Goal: Task Accomplishment & Management: Use online tool/utility

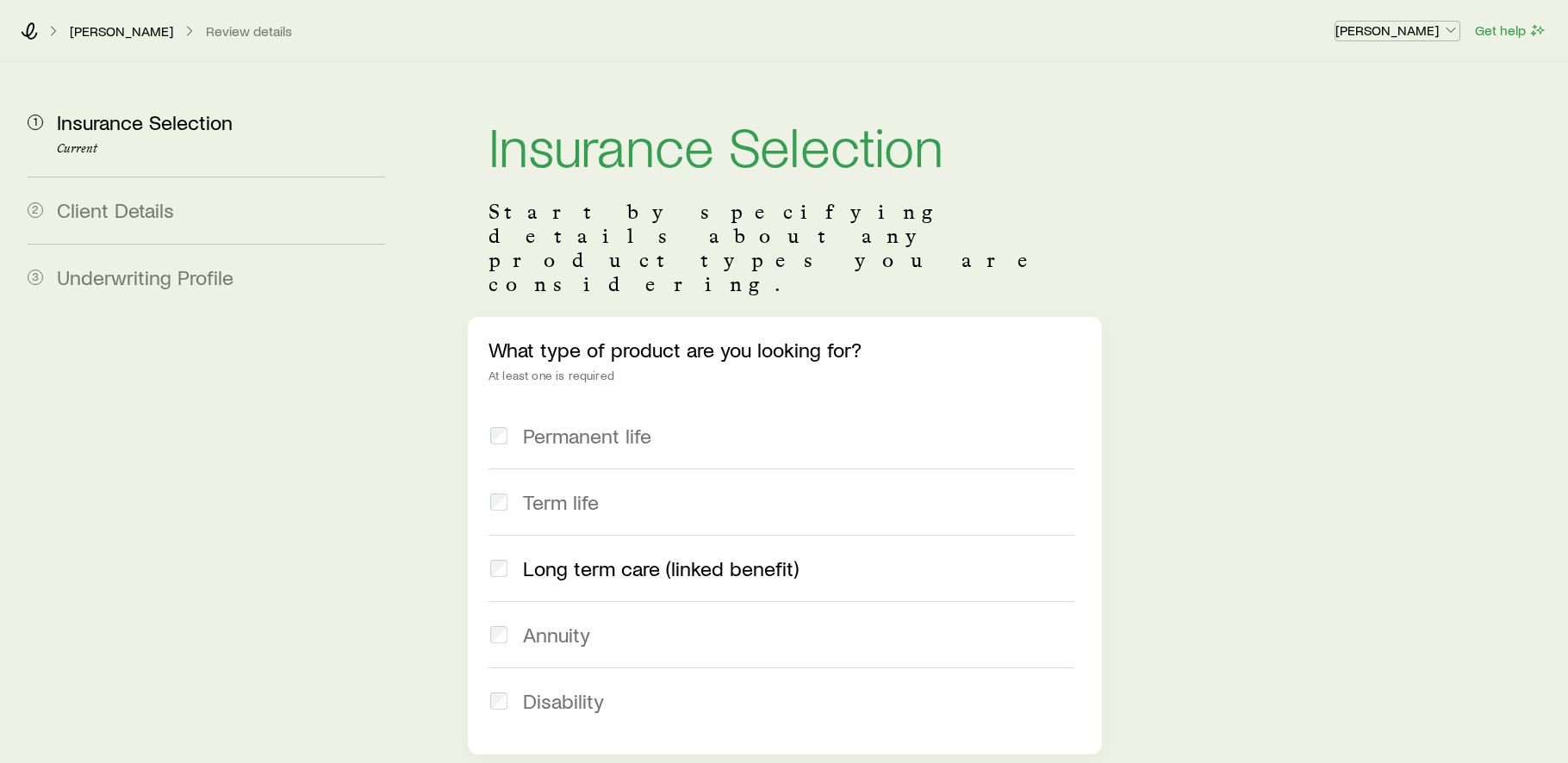
click at [1409, 34] on p "[PERSON_NAME]" at bounding box center [1397, 30] width 124 height 17
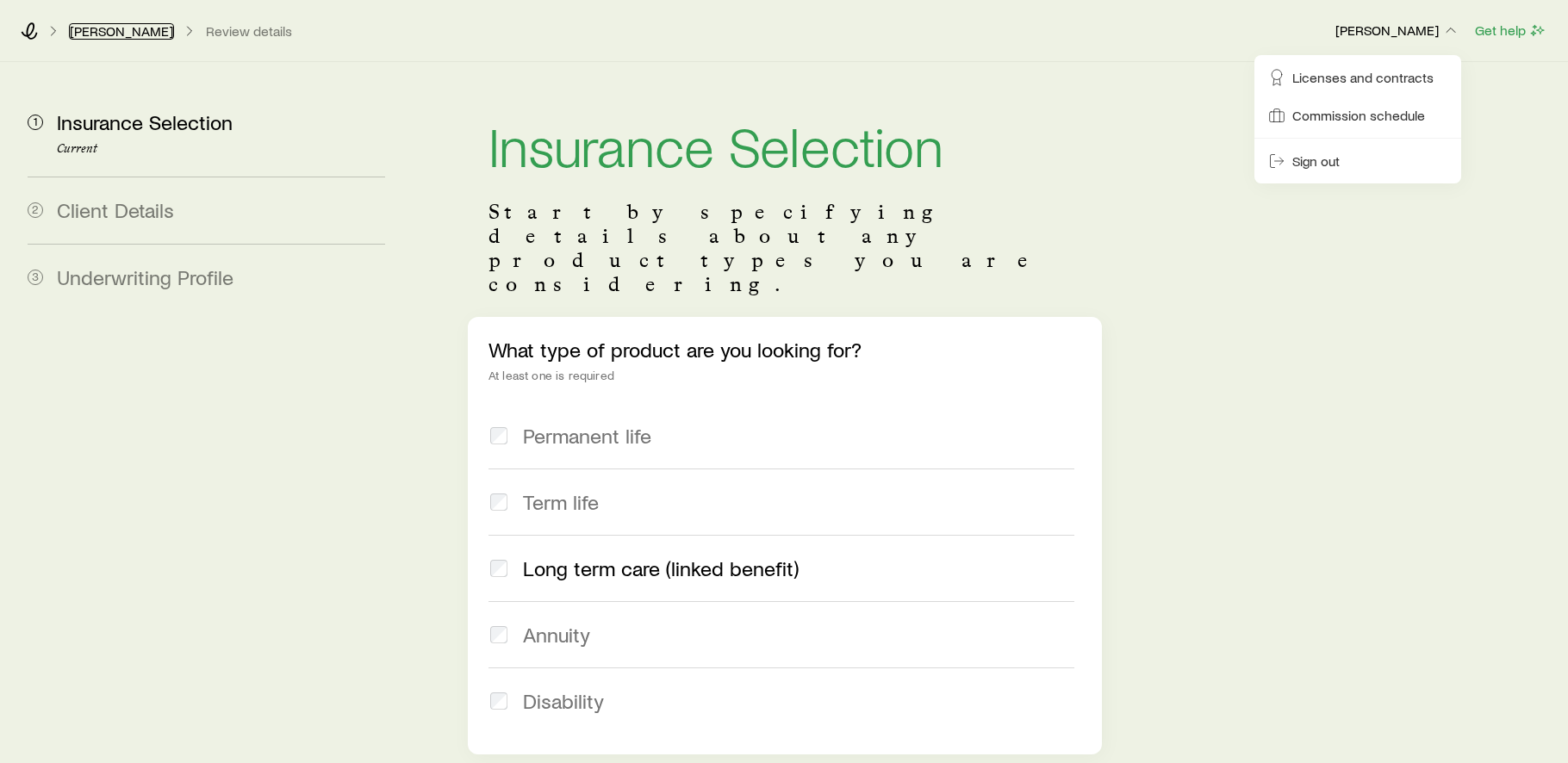
click at [81, 32] on link "[PERSON_NAME]" at bounding box center [121, 31] width 105 height 17
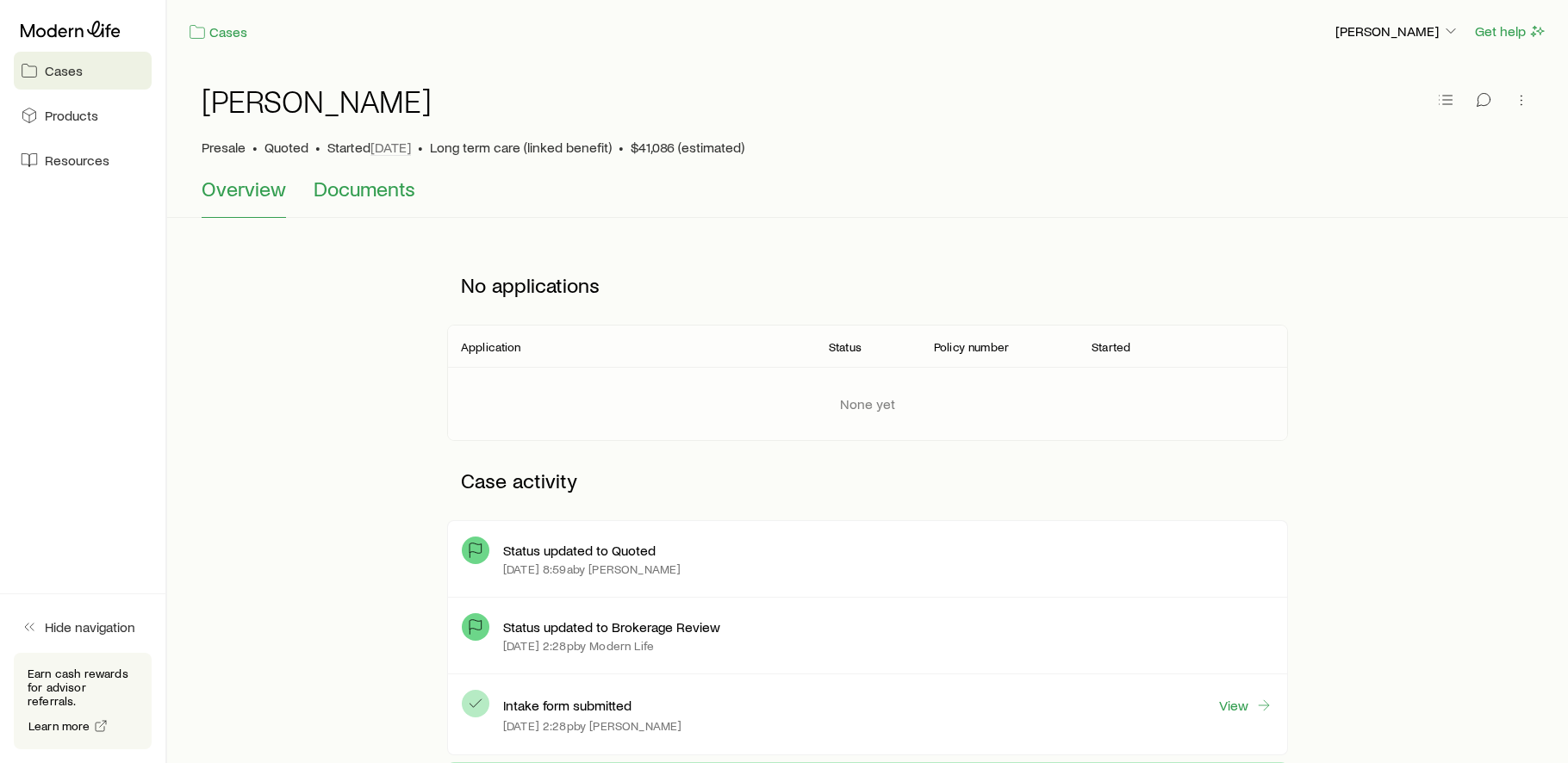
click at [335, 193] on span "Documents" at bounding box center [364, 189] width 102 height 24
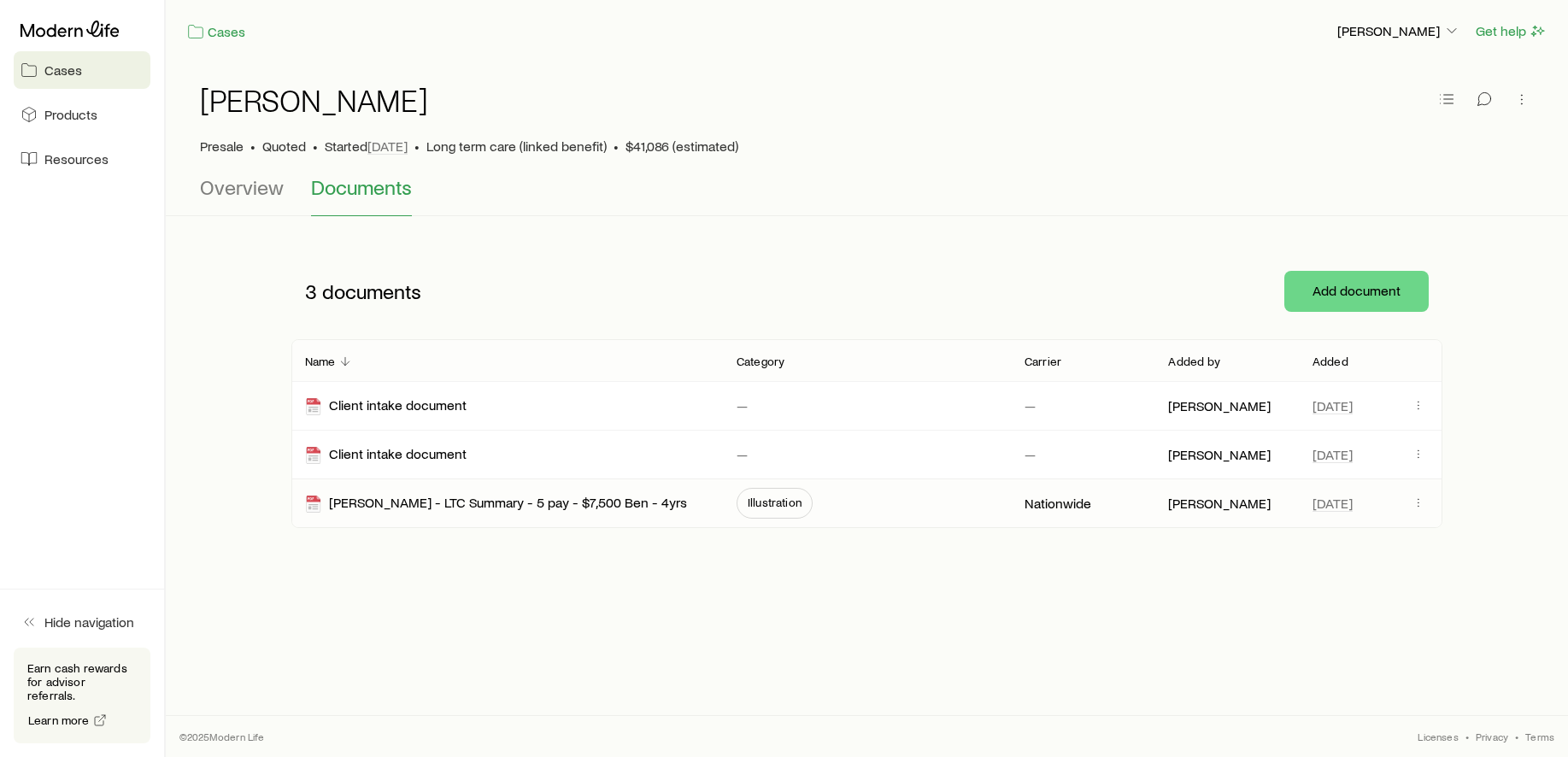
click at [771, 503] on span "Illustration" at bounding box center [774, 503] width 54 height 14
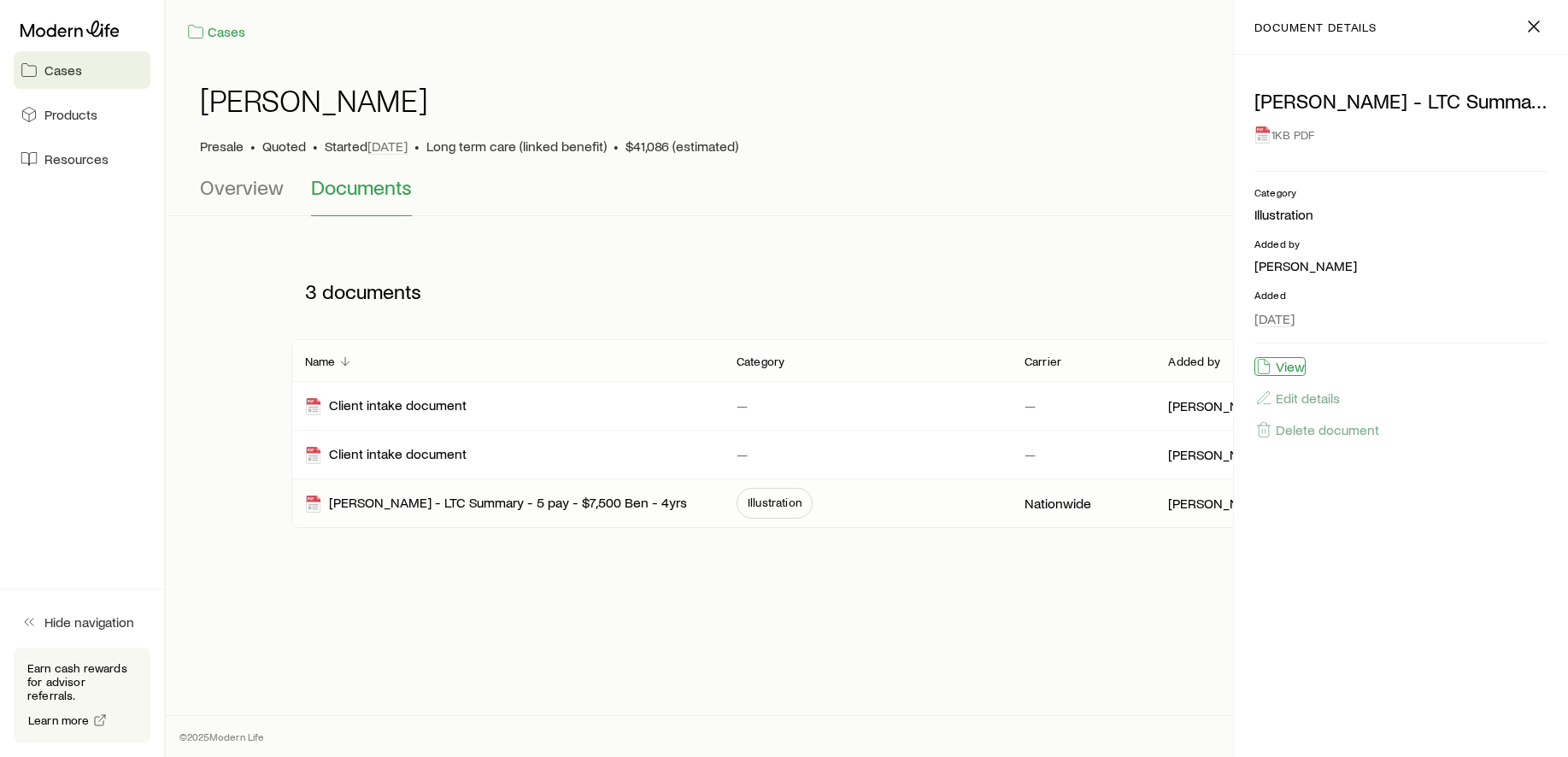
click at [1280, 366] on button "View" at bounding box center [1279, 366] width 51 height 19
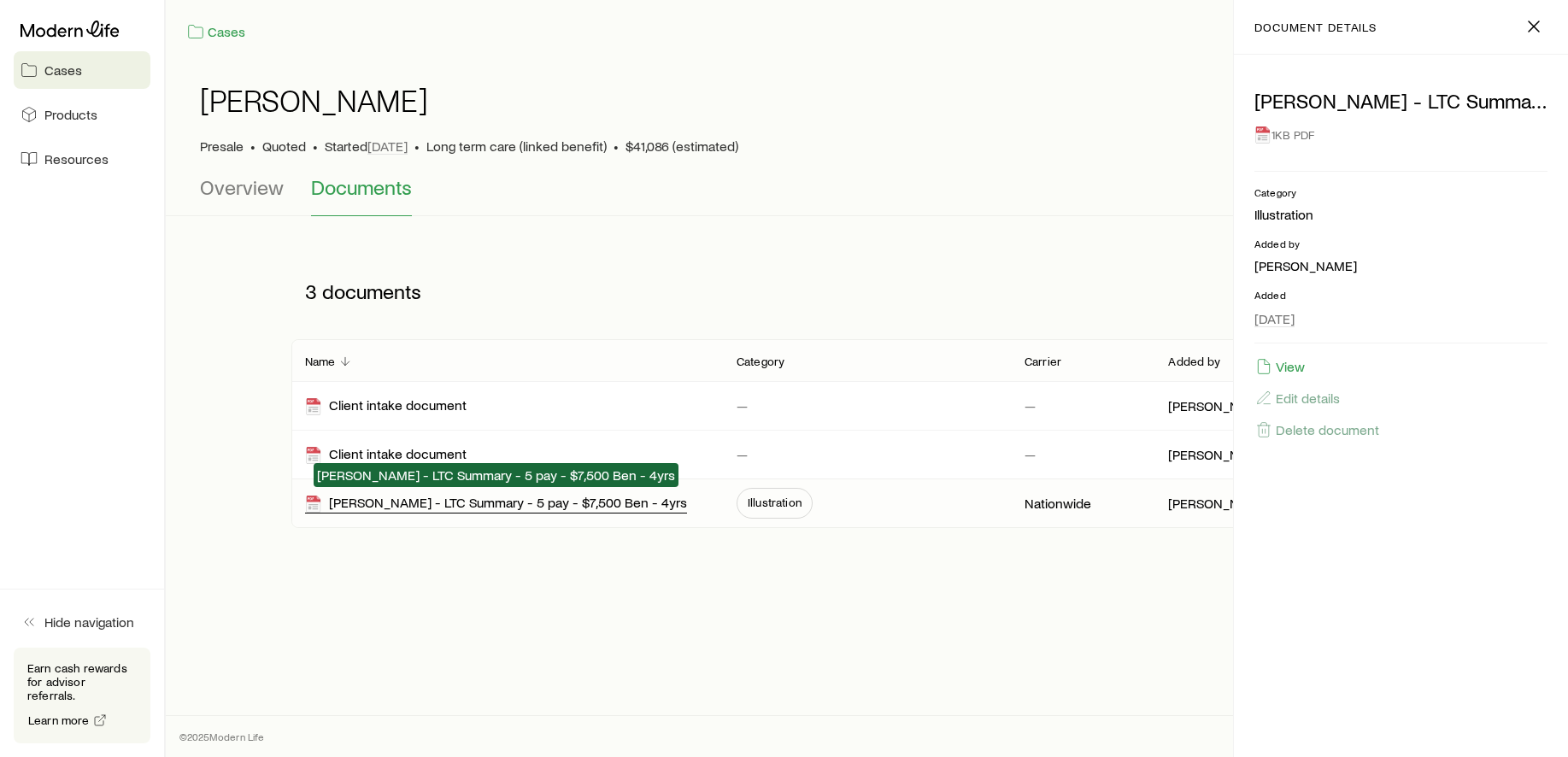
click at [516, 506] on div "[PERSON_NAME] - LTC Summary - 5 pay - $7,500 Ben - 4yrs" at bounding box center [496, 504] width 382 height 20
